Goal: Information Seeking & Learning: Learn about a topic

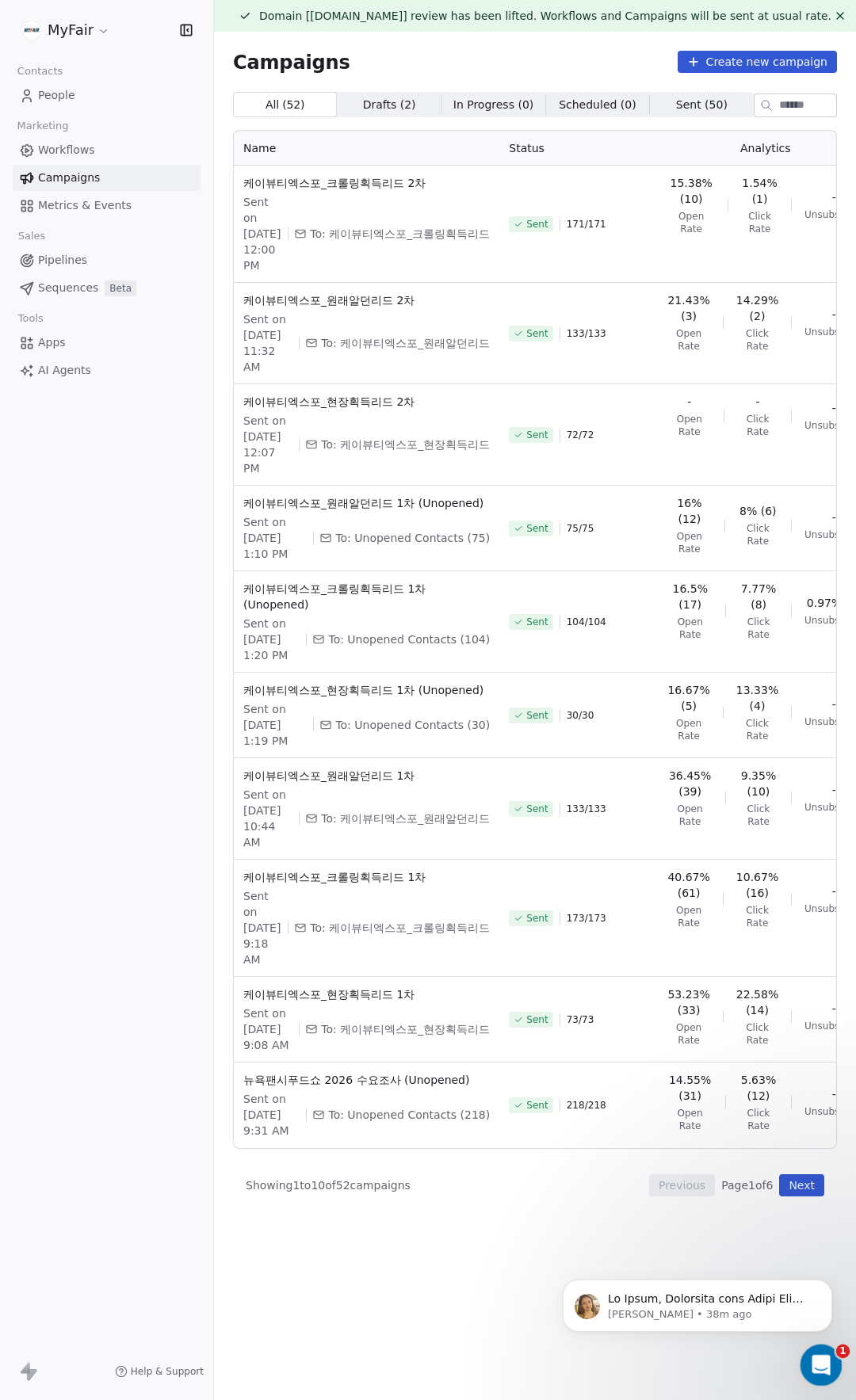
click at [828, 1364] on icon "Open Intercom Messenger" at bounding box center [819, 1363] width 26 height 26
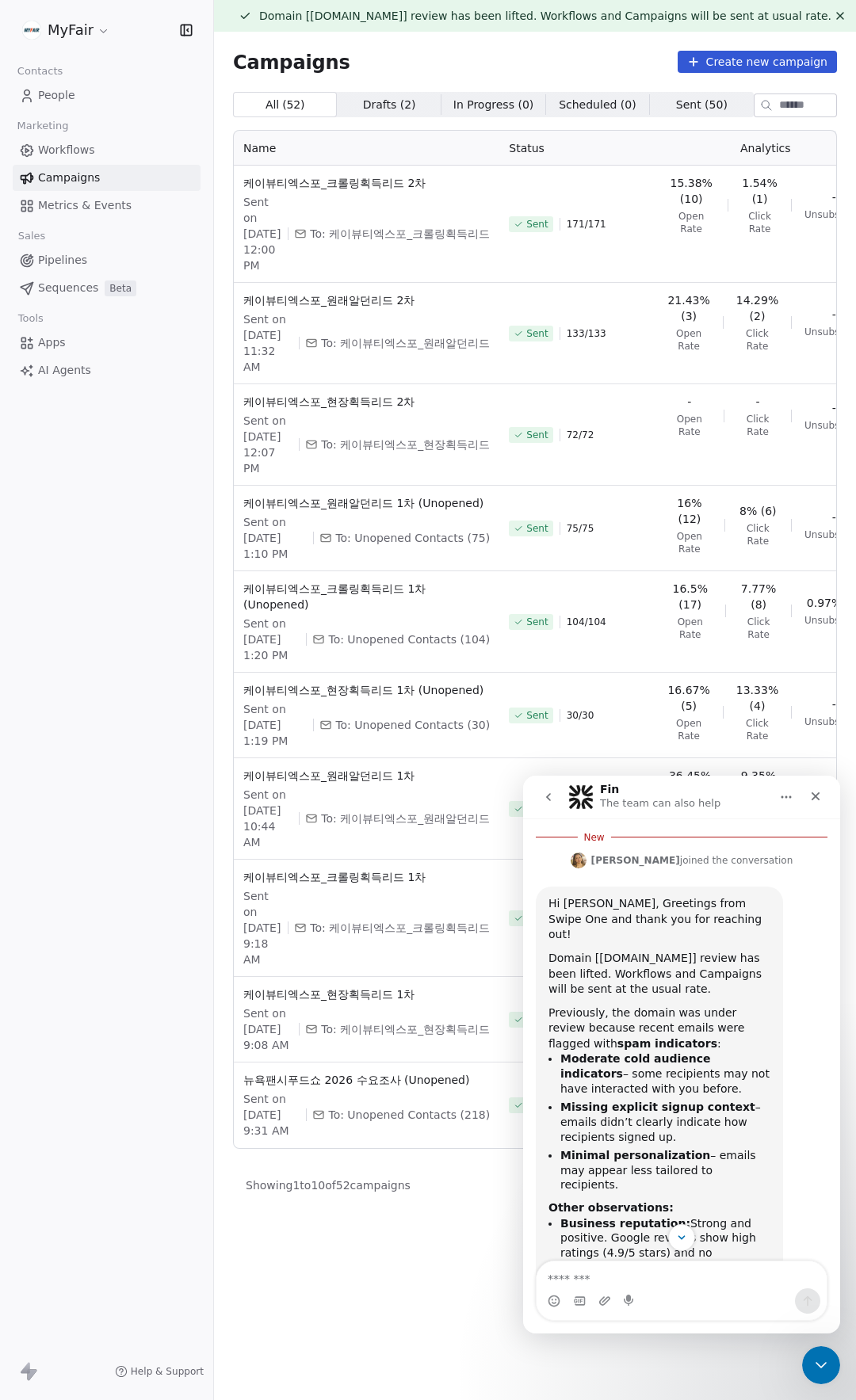
scroll to position [285, 0]
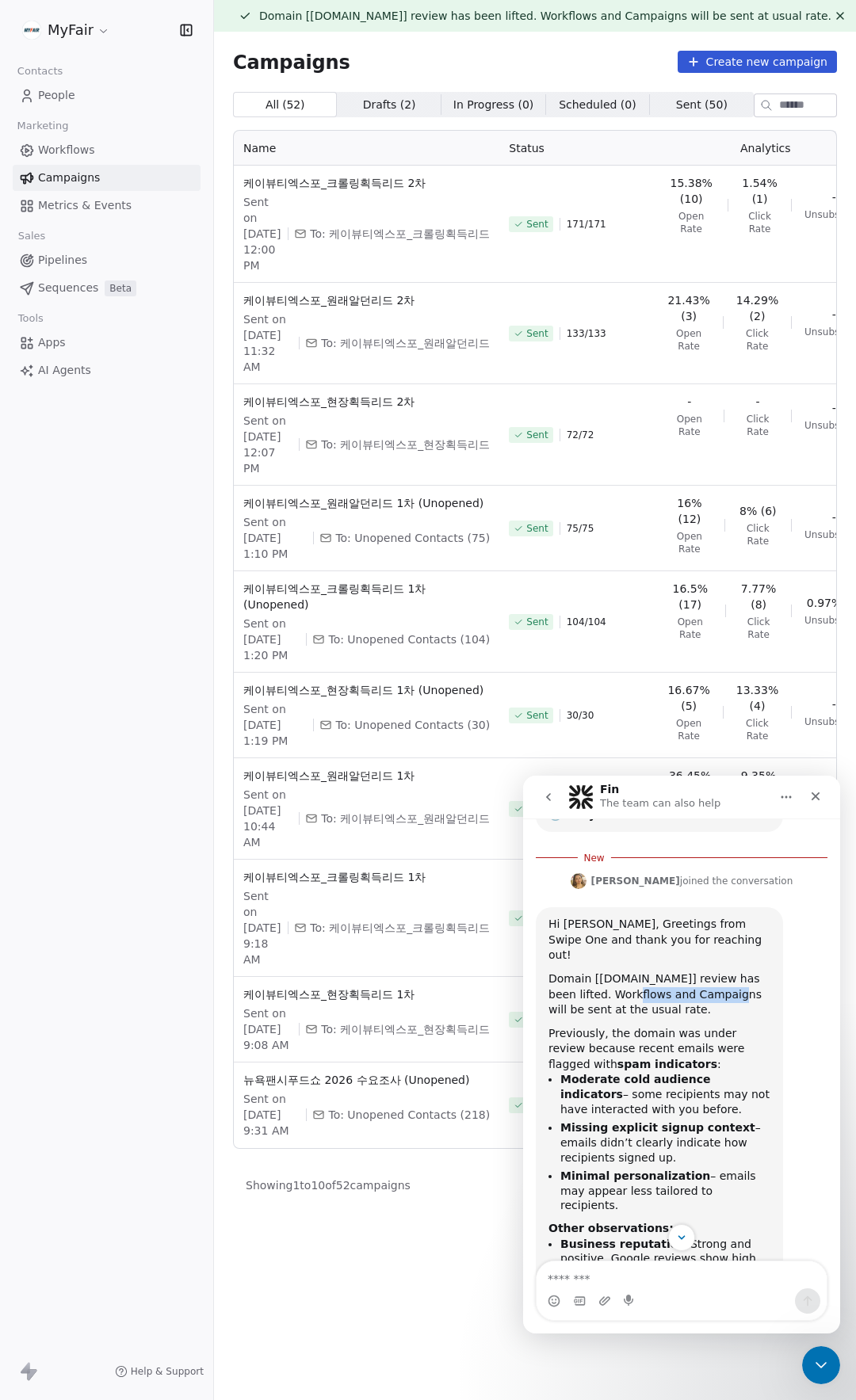
drag, startPoint x: 624, startPoint y: 944, endPoint x: 665, endPoint y: 960, distance: 44.0
click at [707, 971] on div "Domain [[DOMAIN_NAME]] review has been lifted. Workflows and Campaigns will be …" at bounding box center [660, 994] width 222 height 47
click at [581, 971] on div "Domain [[DOMAIN_NAME]] review has been lifted. Workflows and Campaigns will be …" at bounding box center [660, 994] width 222 height 47
drag, startPoint x: 559, startPoint y: 929, endPoint x: 644, endPoint y: 944, distance: 86.3
click at [644, 971] on div "Domain [[DOMAIN_NAME]] review has been lifted. Workflows and Campaigns will be …" at bounding box center [660, 994] width 222 height 47
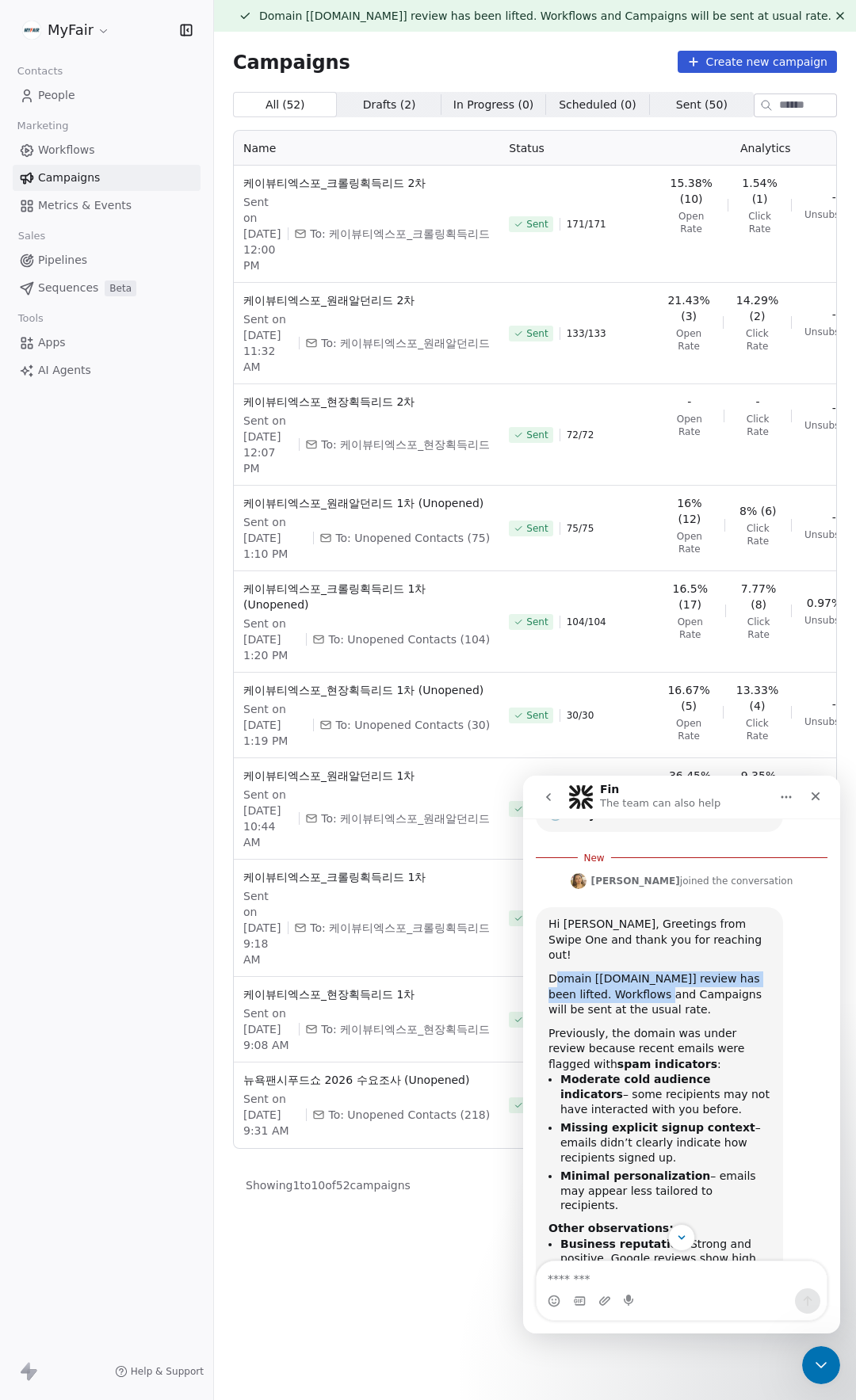
click at [604, 971] on div "Domain [[DOMAIN_NAME]] review has been lifted. Workflows and Campaigns will be …" at bounding box center [660, 994] width 222 height 47
drag, startPoint x: 614, startPoint y: 945, endPoint x: 675, endPoint y: 953, distance: 61.5
click at [671, 971] on div "Domain [[DOMAIN_NAME]] review has been lifted. Workflows and Campaigns will be …" at bounding box center [660, 994] width 222 height 47
click at [624, 971] on div "Domain [[DOMAIN_NAME]] review has been lifted. Workflows and Campaigns will be …" at bounding box center [660, 994] width 222 height 47
drag, startPoint x: 636, startPoint y: 968, endPoint x: 714, endPoint y: 984, distance: 79.6
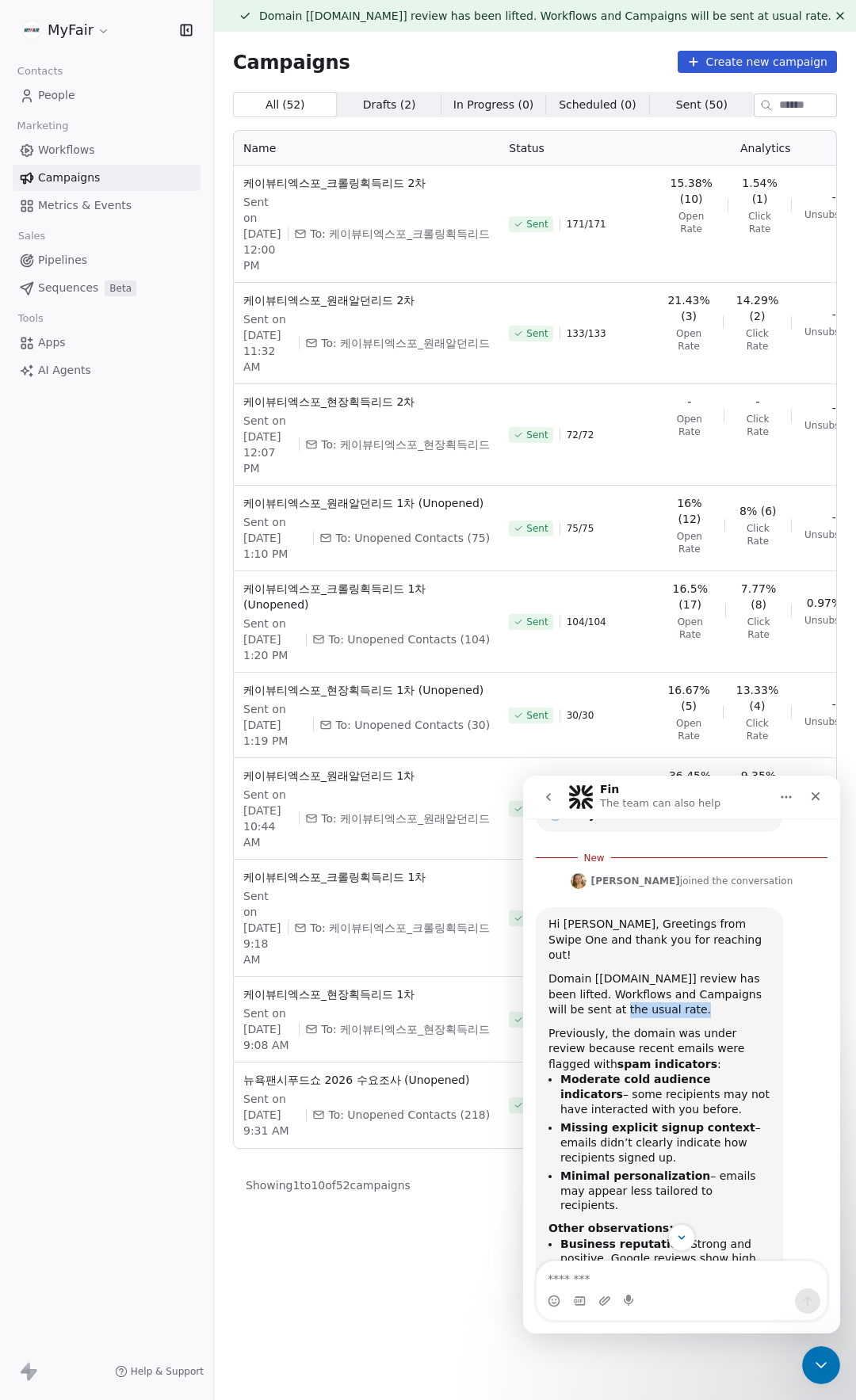
click at [697, 978] on div "Hi [PERSON_NAME], Greetings from Swipe One and thank you for reaching out! Doma…" at bounding box center [660, 1412] width 222 height 991
click at [712, 1026] on div "Previously, the domain was under review because recent emails were flagged with…" at bounding box center [660, 1049] width 222 height 47
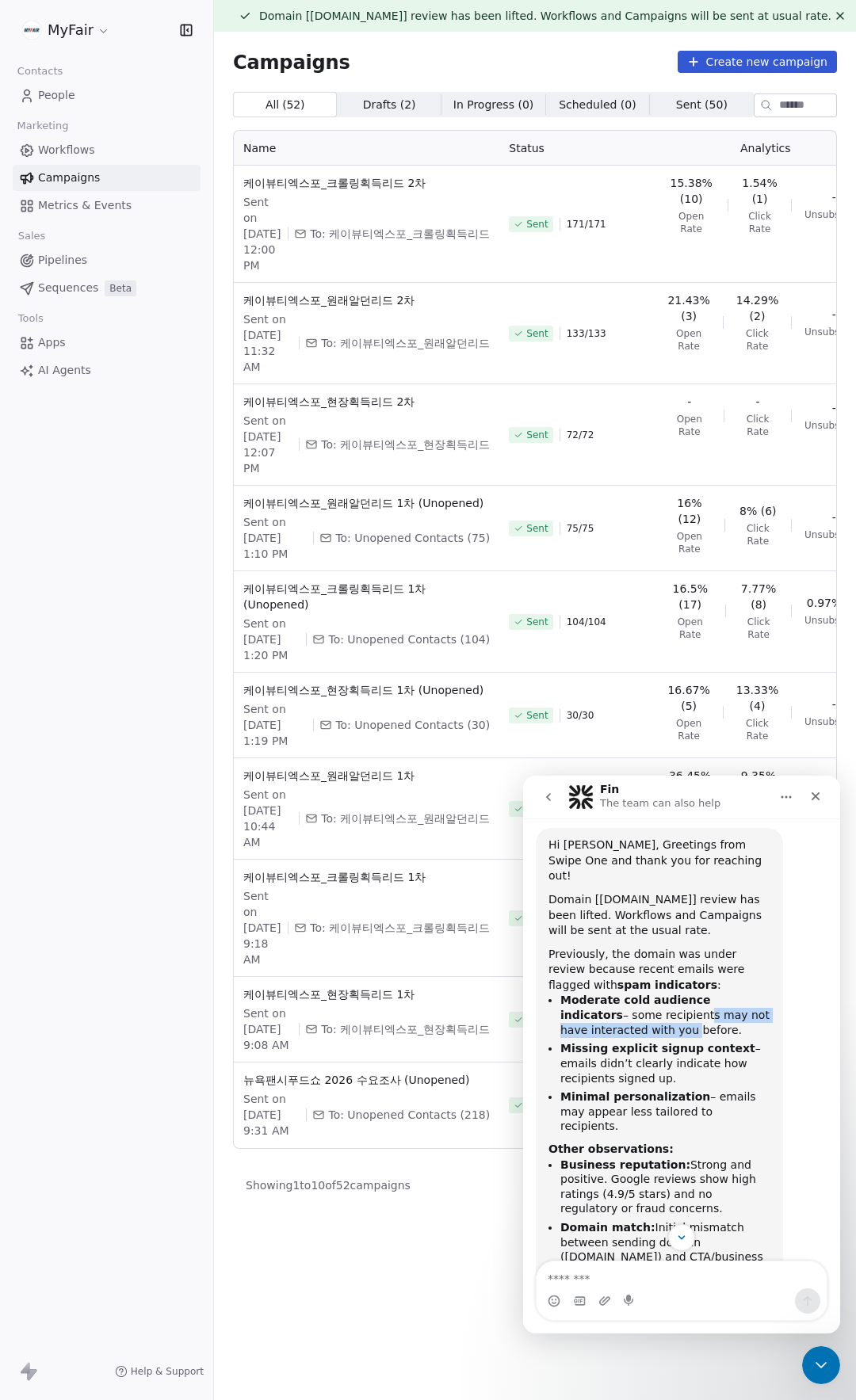
drag, startPoint x: 620, startPoint y: 970, endPoint x: 640, endPoint y: 973, distance: 20.2
click at [633, 992] on li "Moderate cold audience indicators – some recipients may not have interacted wit…" at bounding box center [665, 1014] width 210 height 44
drag, startPoint x: 601, startPoint y: 1010, endPoint x: 706, endPoint y: 1022, distance: 105.7
click at [700, 1041] on li "Missing explicit signup context – emails didn’t clearly indicate how recipients…" at bounding box center [665, 1063] width 210 height 44
click at [670, 1041] on li "Missing explicit signup context – emails didn’t clearly indicate how recipients…" at bounding box center [665, 1063] width 210 height 44
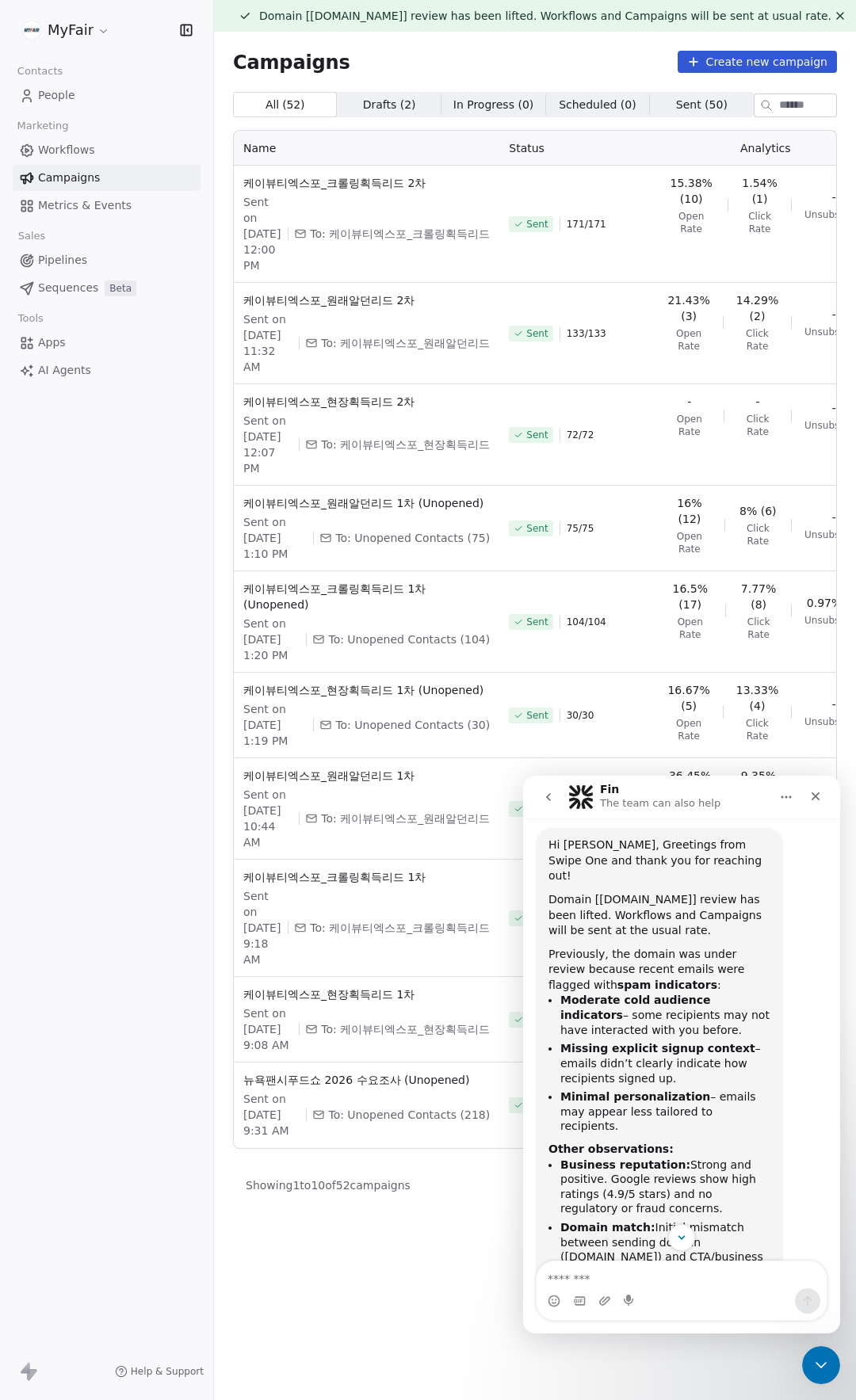
click at [697, 1039] on ul "Moderate cold audience indicators – some recipients may not have interacted wit…" at bounding box center [660, 1062] width 222 height 140
click at [707, 1089] on li "Minimal personalization – emails may appear less tailored to recipients." at bounding box center [665, 1111] width 210 height 44
drag, startPoint x: 624, startPoint y: 1034, endPoint x: 564, endPoint y: 1010, distance: 64.6
click at [564, 1041] on li "Missing explicit signup context – emails didn’t clearly indicate how recipients…" at bounding box center [665, 1063] width 210 height 44
click at [718, 1041] on li "Missing explicit signup context – emails didn’t clearly indicate how recipients…" at bounding box center [665, 1063] width 210 height 44
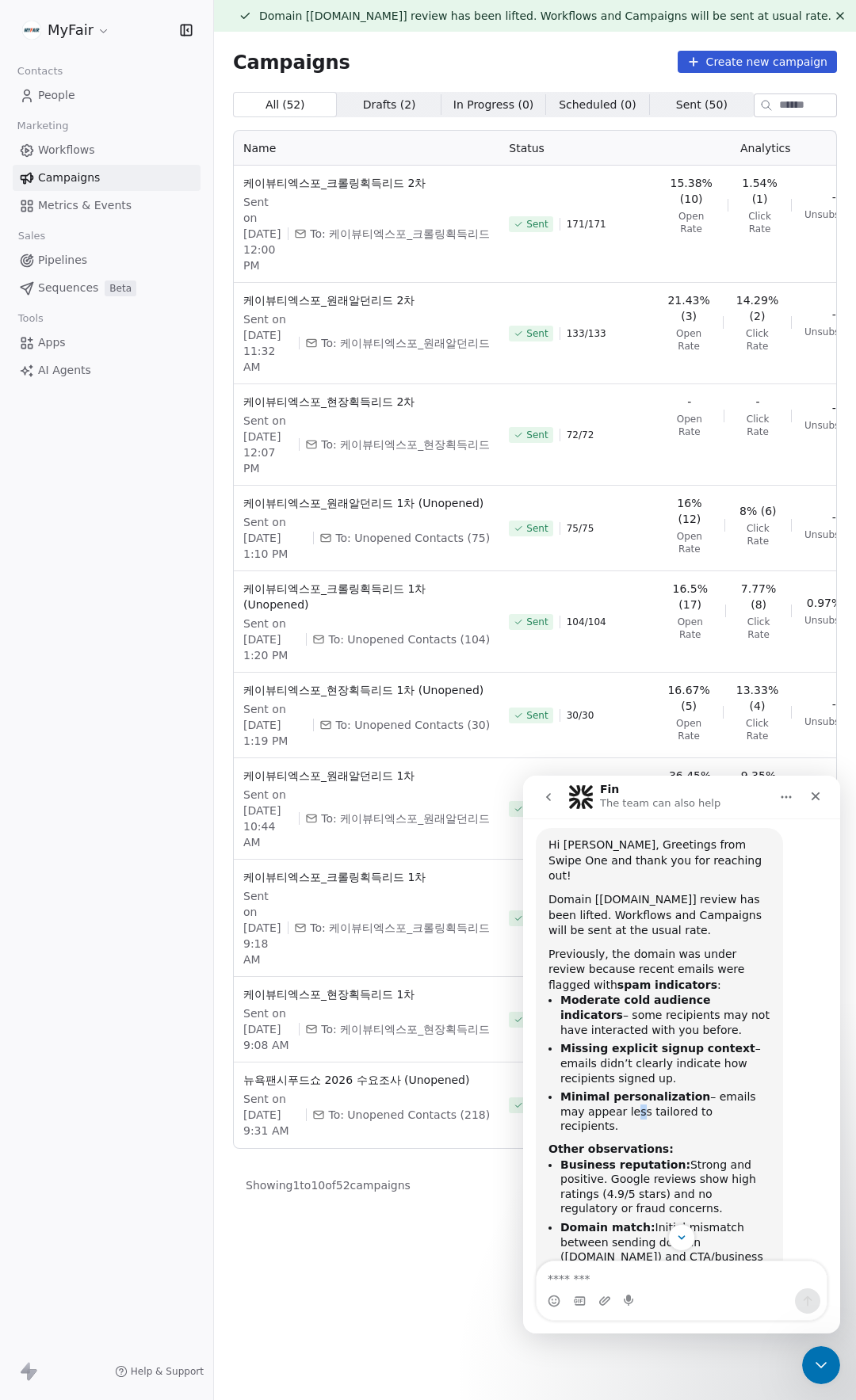
drag, startPoint x: 601, startPoint y: 1063, endPoint x: 715, endPoint y: 1083, distance: 115.7
click at [668, 1089] on li "Minimal personalization – emails may appear less tailored to recipients." at bounding box center [665, 1111] width 210 height 44
click at [715, 1141] on div "Other observations:" at bounding box center [660, 1149] width 222 height 16
drag, startPoint x: 589, startPoint y: 1044, endPoint x: 719, endPoint y: 1072, distance: 133.0
click at [686, 1089] on li "Minimal personalization – emails may appear less tailored to recipients." at bounding box center [665, 1111] width 210 height 44
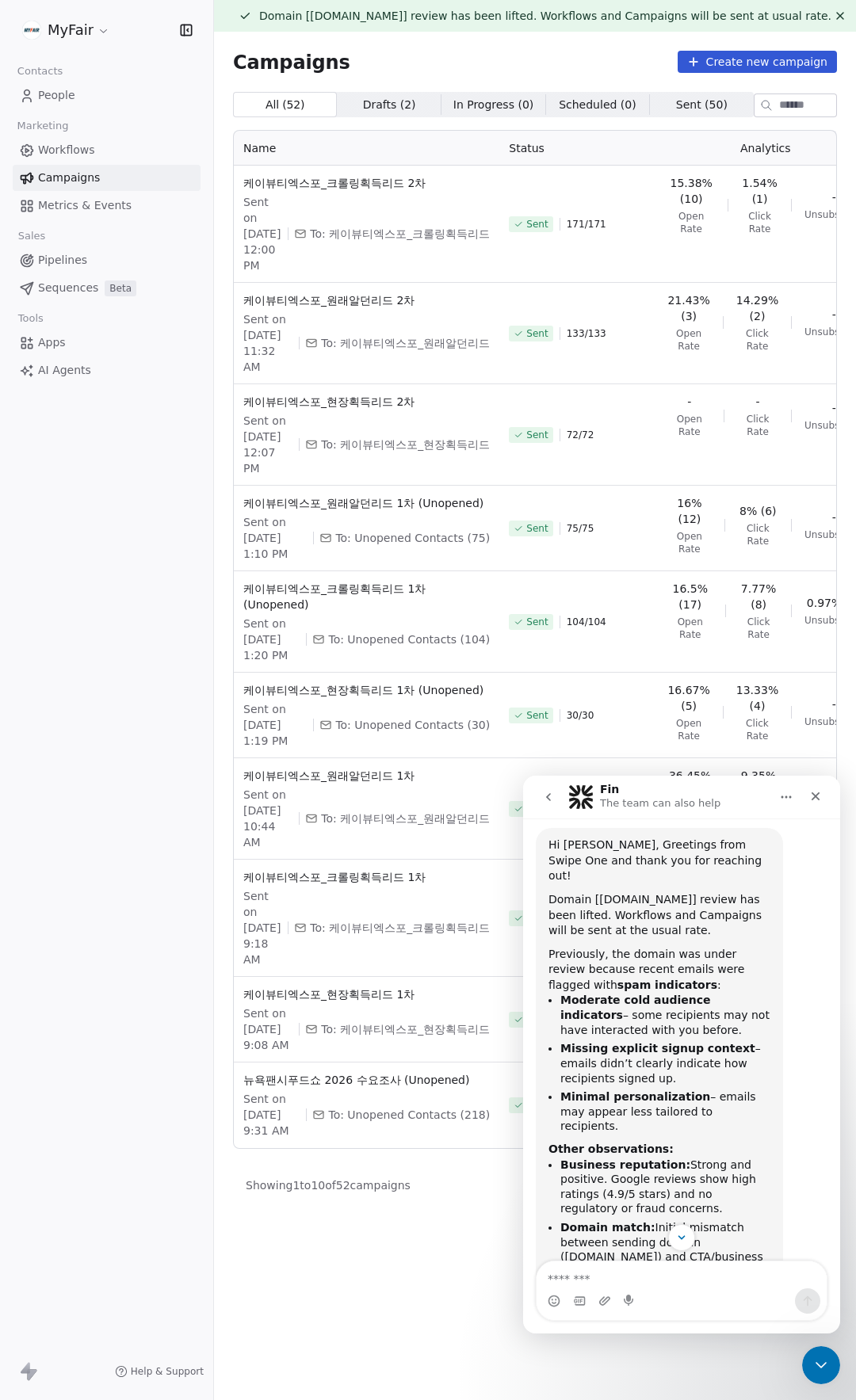
click at [746, 1141] on div "Other observations:" at bounding box center [660, 1149] width 222 height 16
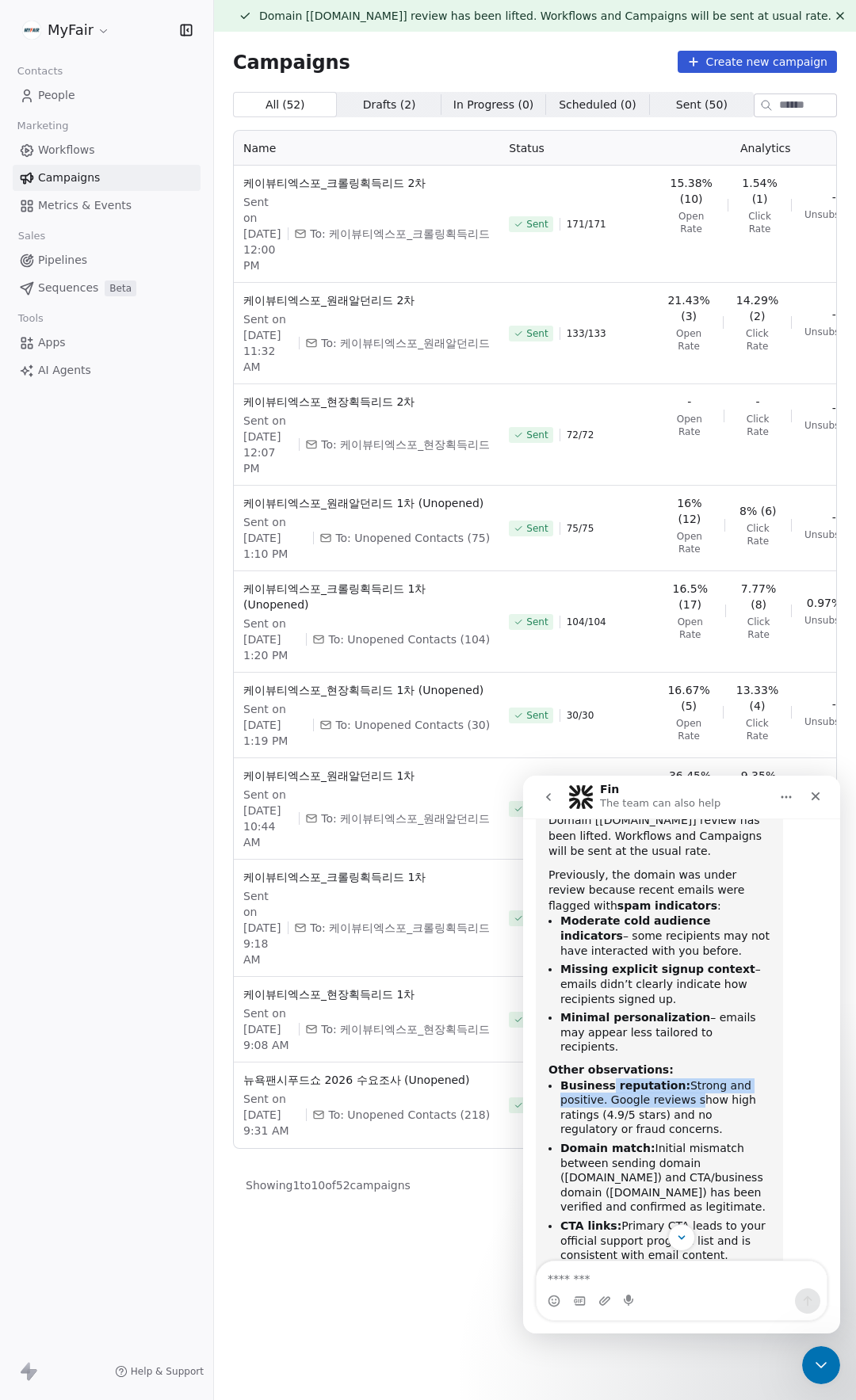
drag, startPoint x: 606, startPoint y: 1031, endPoint x: 715, endPoint y: 1043, distance: 109.7
click at [697, 1079] on li "Business reputation: Strong and positive. Google reviews show high ratings (4.9…" at bounding box center [665, 1108] width 210 height 59
click at [682, 1079] on li "Business reputation: Strong and positive. Google reviews show high ratings (4.9…" at bounding box center [665, 1108] width 210 height 59
drag, startPoint x: 649, startPoint y: 1028, endPoint x: 711, endPoint y: 1044, distance: 64.0
click at [711, 1079] on li "Business reputation: Strong and positive. Google reviews show high ratings (4.9…" at bounding box center [665, 1108] width 210 height 59
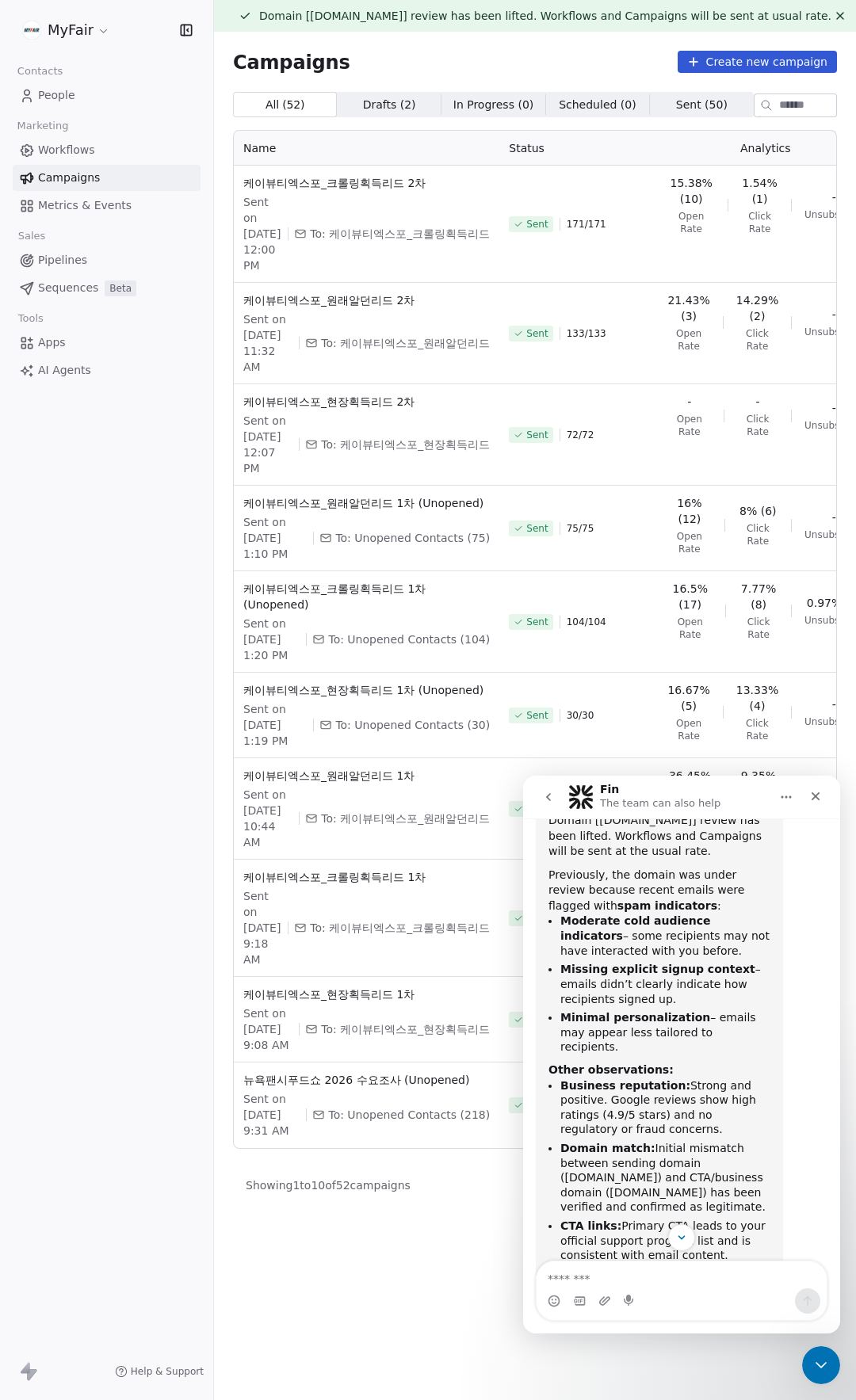
click at [701, 1141] on li "Domain match: Initial mismatch between sending domain ([DOMAIN_NAME]) and CTA/b…" at bounding box center [665, 1178] width 210 height 74
drag, startPoint x: 601, startPoint y: 1048, endPoint x: 683, endPoint y: 1073, distance: 85.7
click at [683, 1079] on li "Business reputation: Strong and positive. Google reviews show high ratings (4.9…" at bounding box center [665, 1108] width 210 height 59
click at [696, 1141] on li "Domain match: Initial mismatch between sending domain ([DOMAIN_NAME]) and CTA/b…" at bounding box center [665, 1178] width 210 height 74
drag, startPoint x: 646, startPoint y: 1087, endPoint x: 693, endPoint y: 1112, distance: 53.2
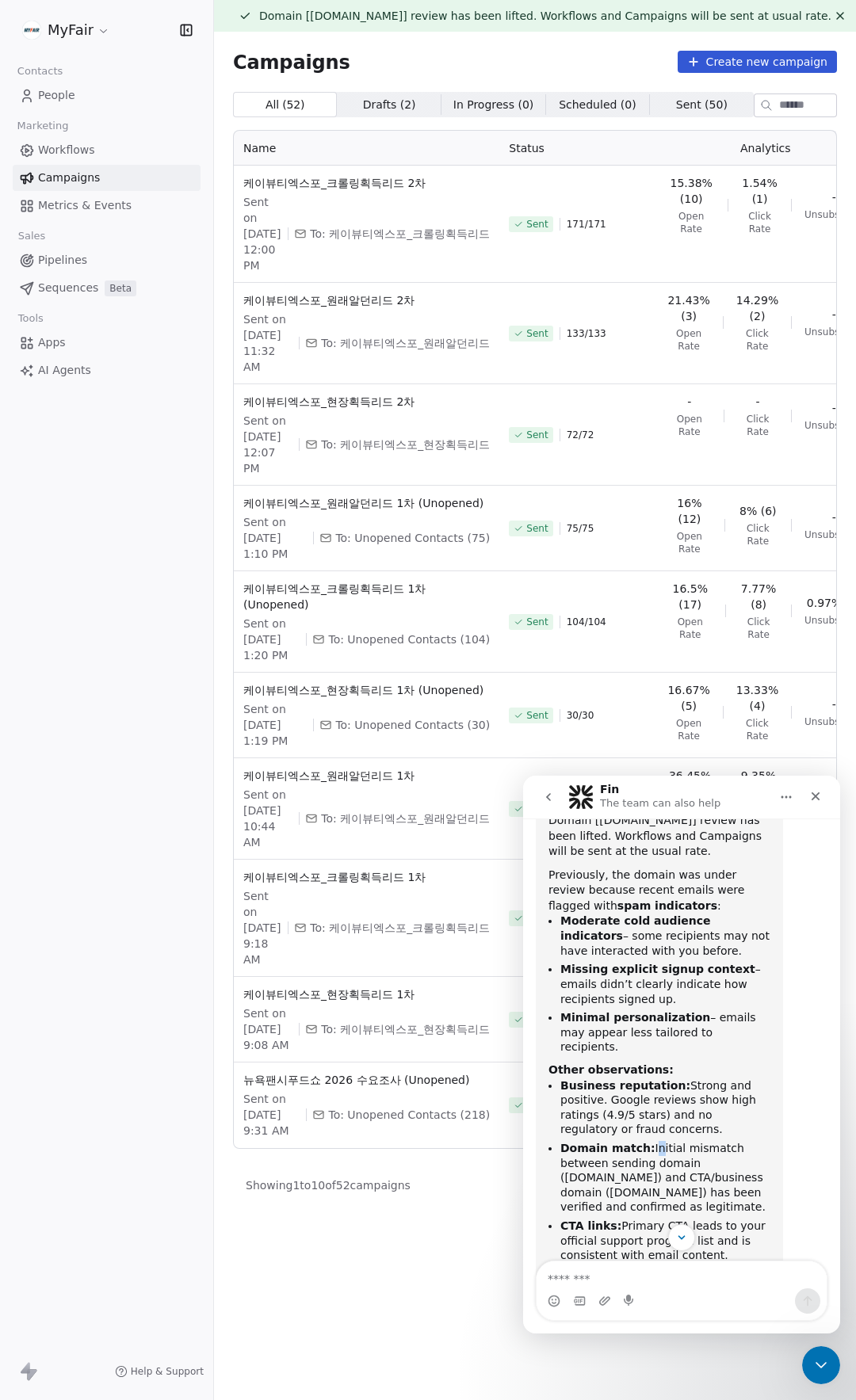
click at [676, 1141] on li "Domain match: Initial mismatch between sending domain ([DOMAIN_NAME]) and CTA/b…" at bounding box center [665, 1178] width 210 height 74
click at [715, 1141] on li "Domain match: Initial mismatch between sending domain ([DOMAIN_NAME]) and CTA/b…" at bounding box center [665, 1178] width 210 height 74
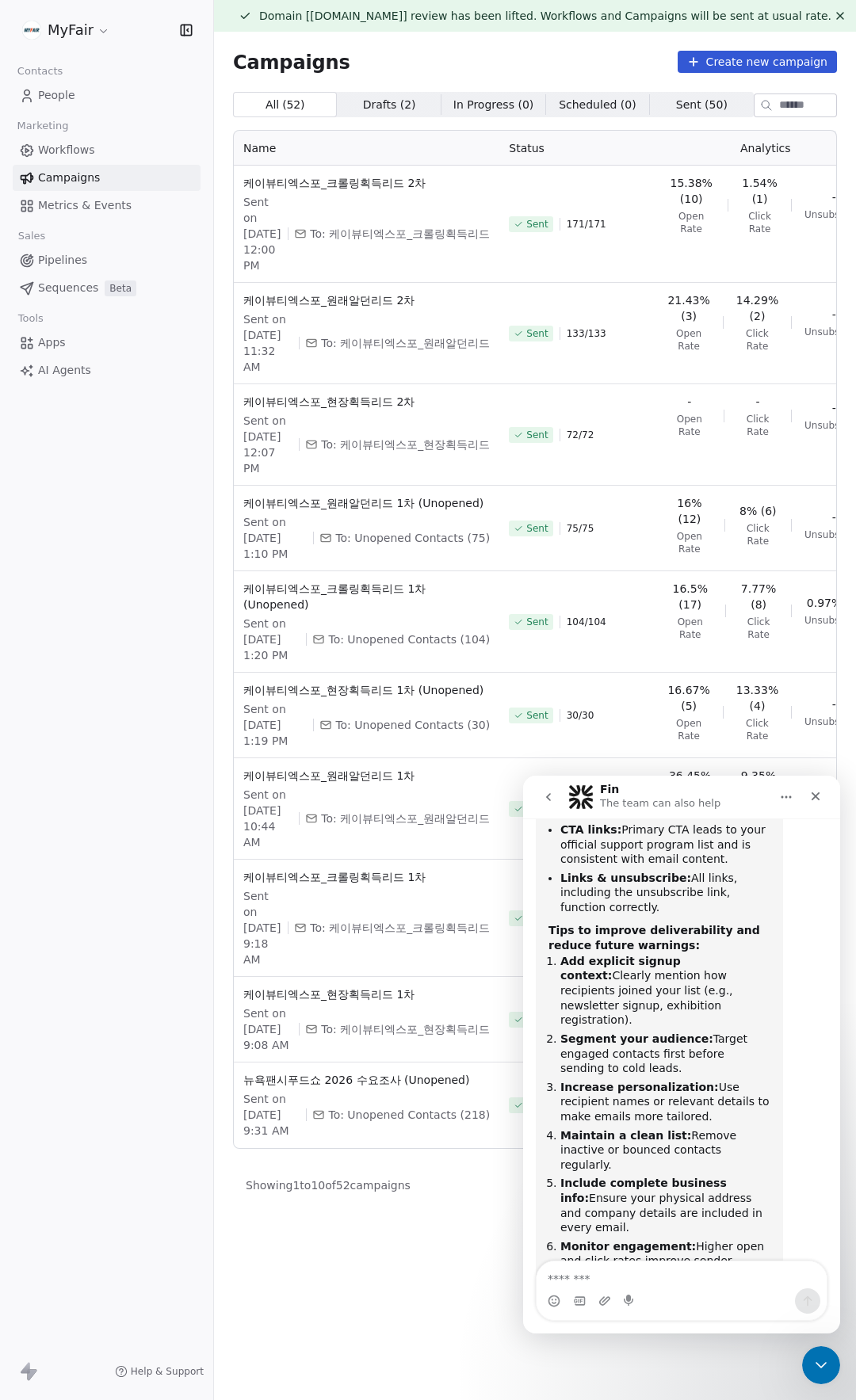
scroll to position [857, 0]
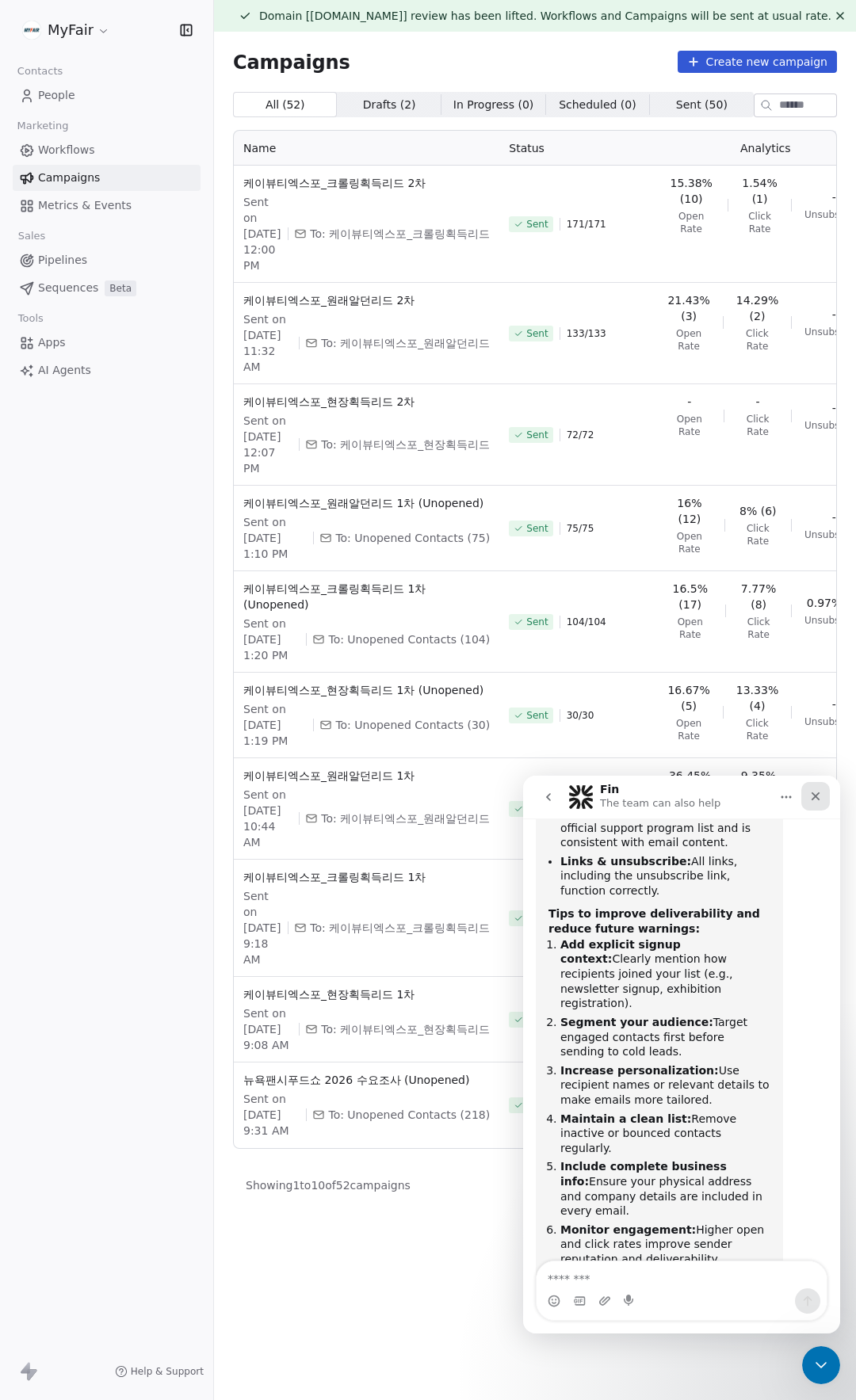
click at [810, 799] on icon "Close" at bounding box center [815, 796] width 12 height 12
